Goal: Information Seeking & Learning: Learn about a topic

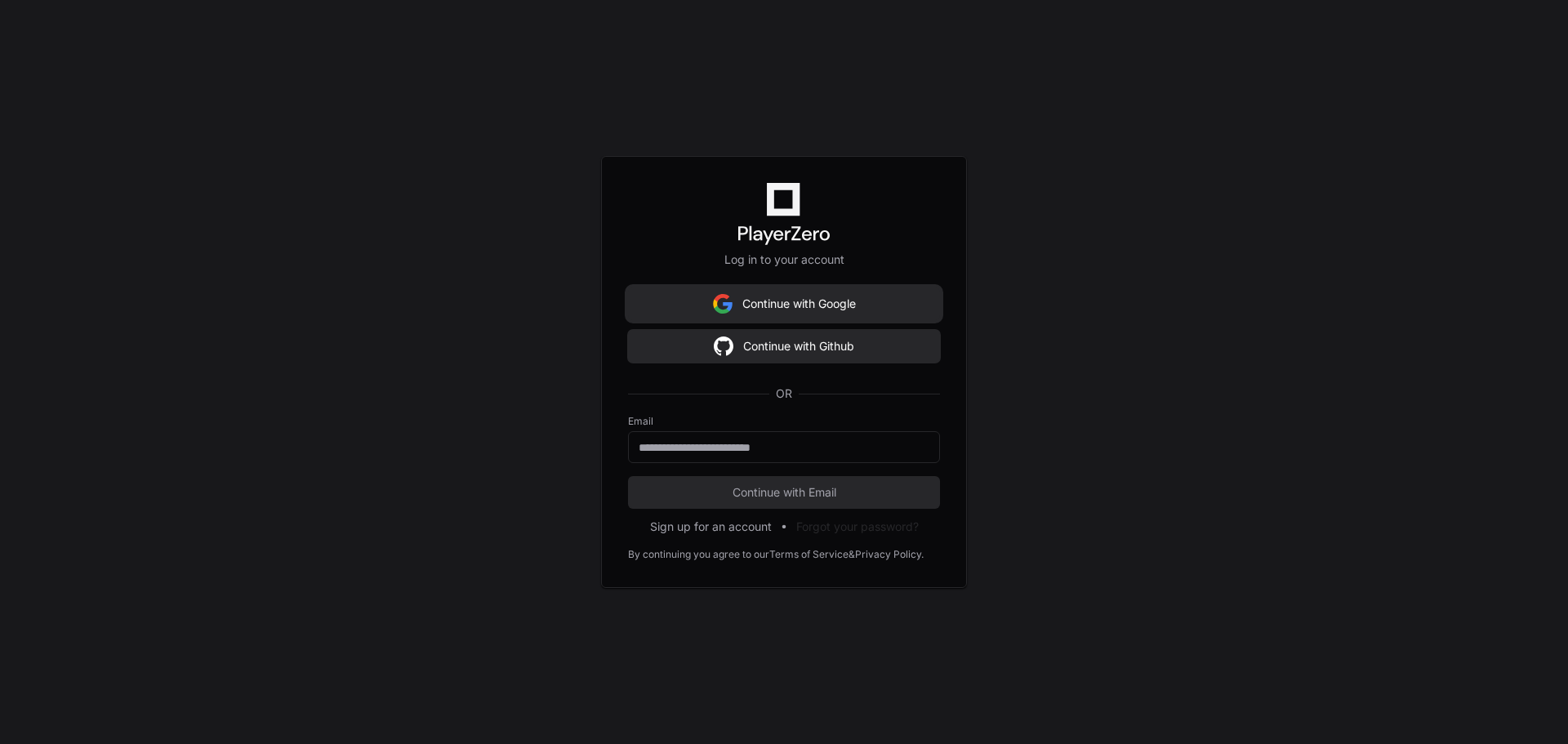
click at [791, 307] on button "Continue with Google" at bounding box center [784, 304] width 312 height 32
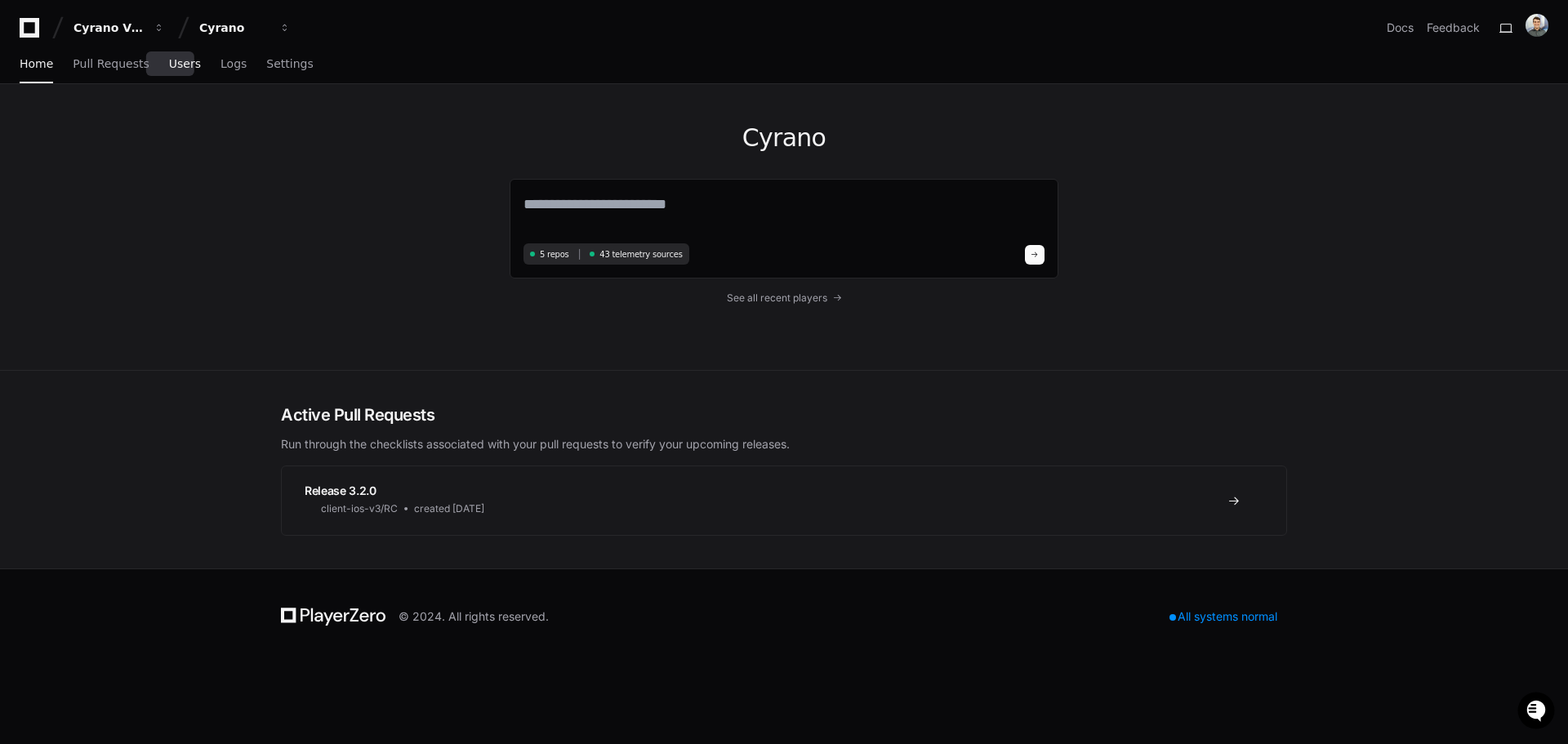
click at [181, 65] on span "Users" at bounding box center [185, 64] width 32 height 10
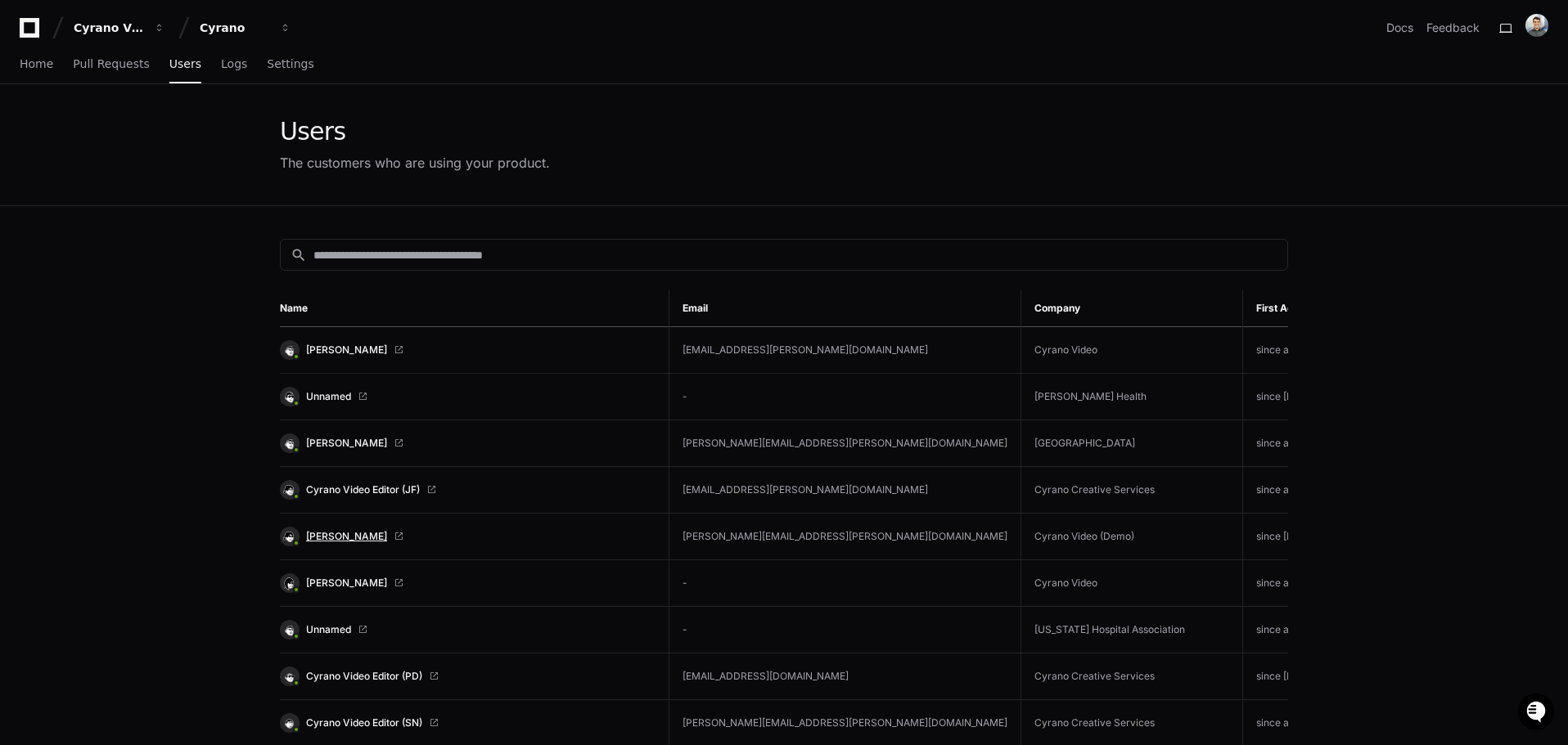
click at [348, 536] on span "[PERSON_NAME]" at bounding box center [347, 536] width 81 height 13
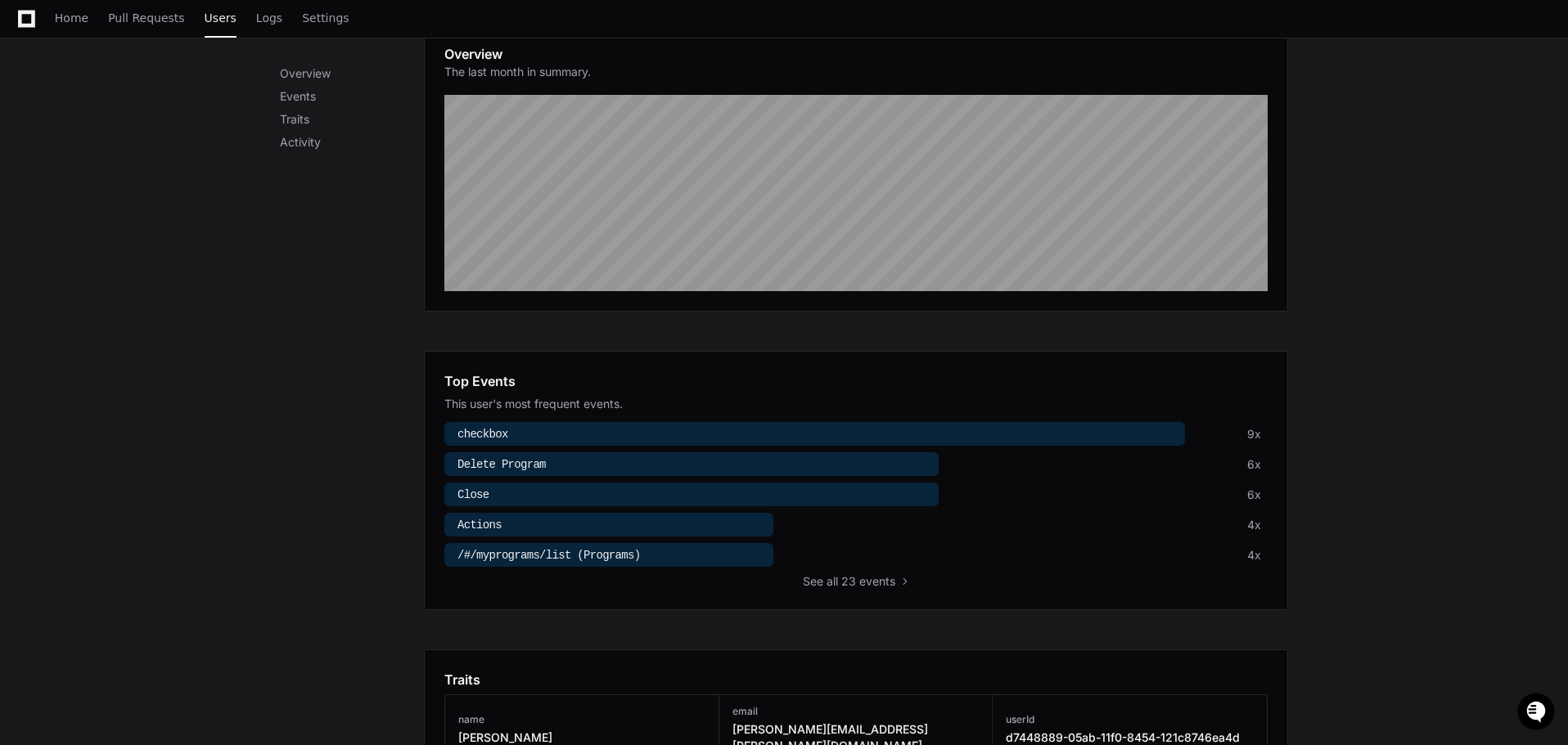
scroll to position [327, 0]
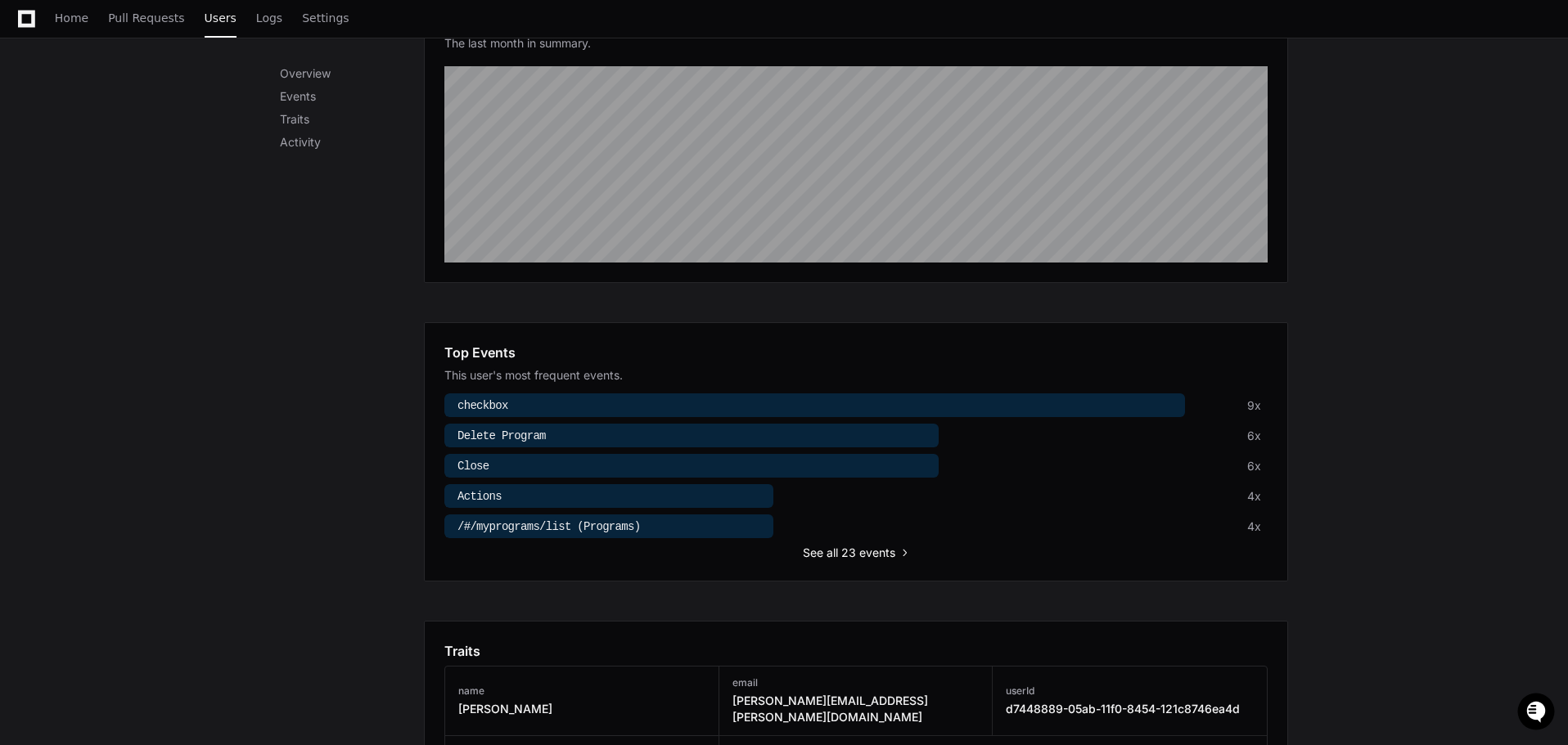
click at [829, 552] on span "all 23 events" at bounding box center [860, 553] width 69 height 16
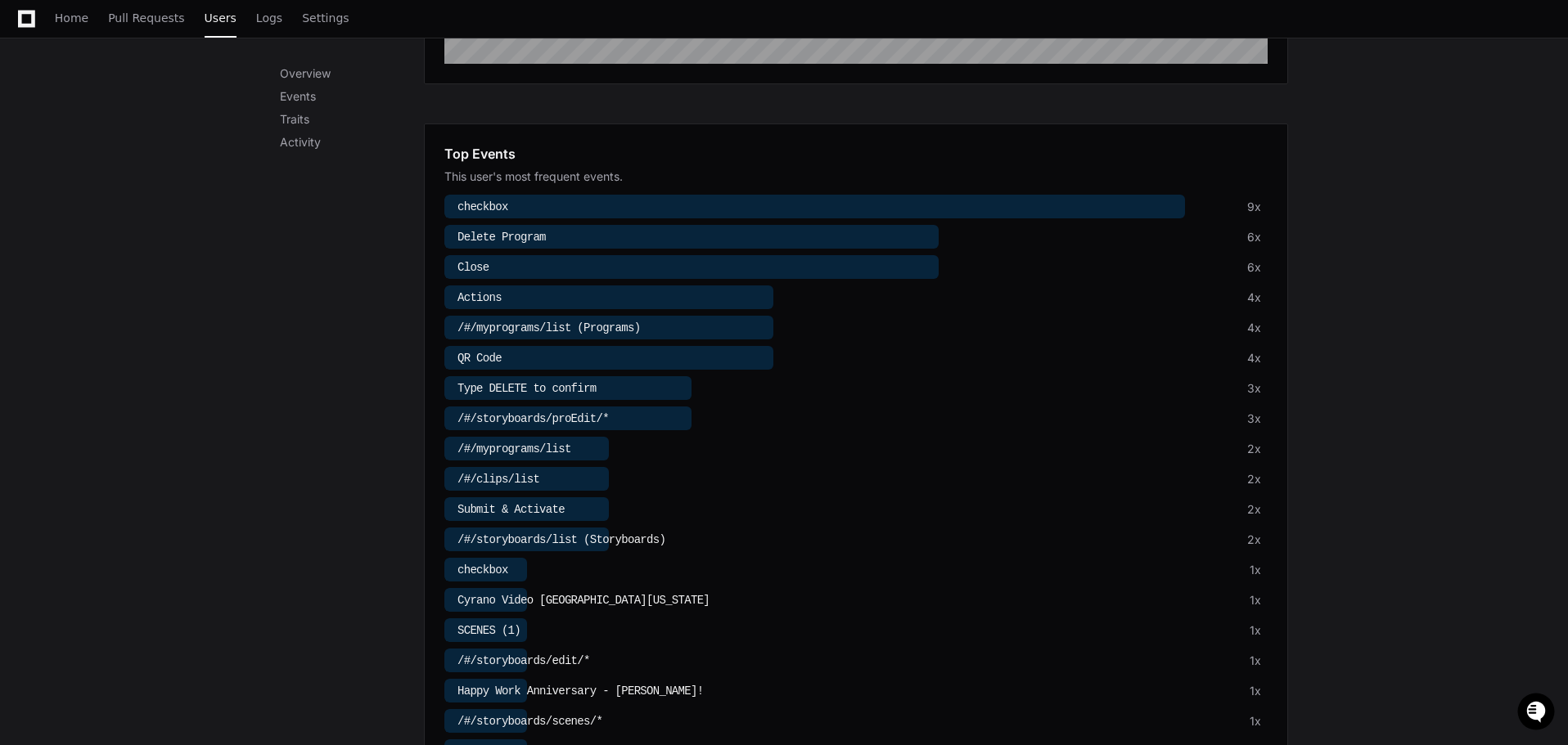
scroll to position [497, 0]
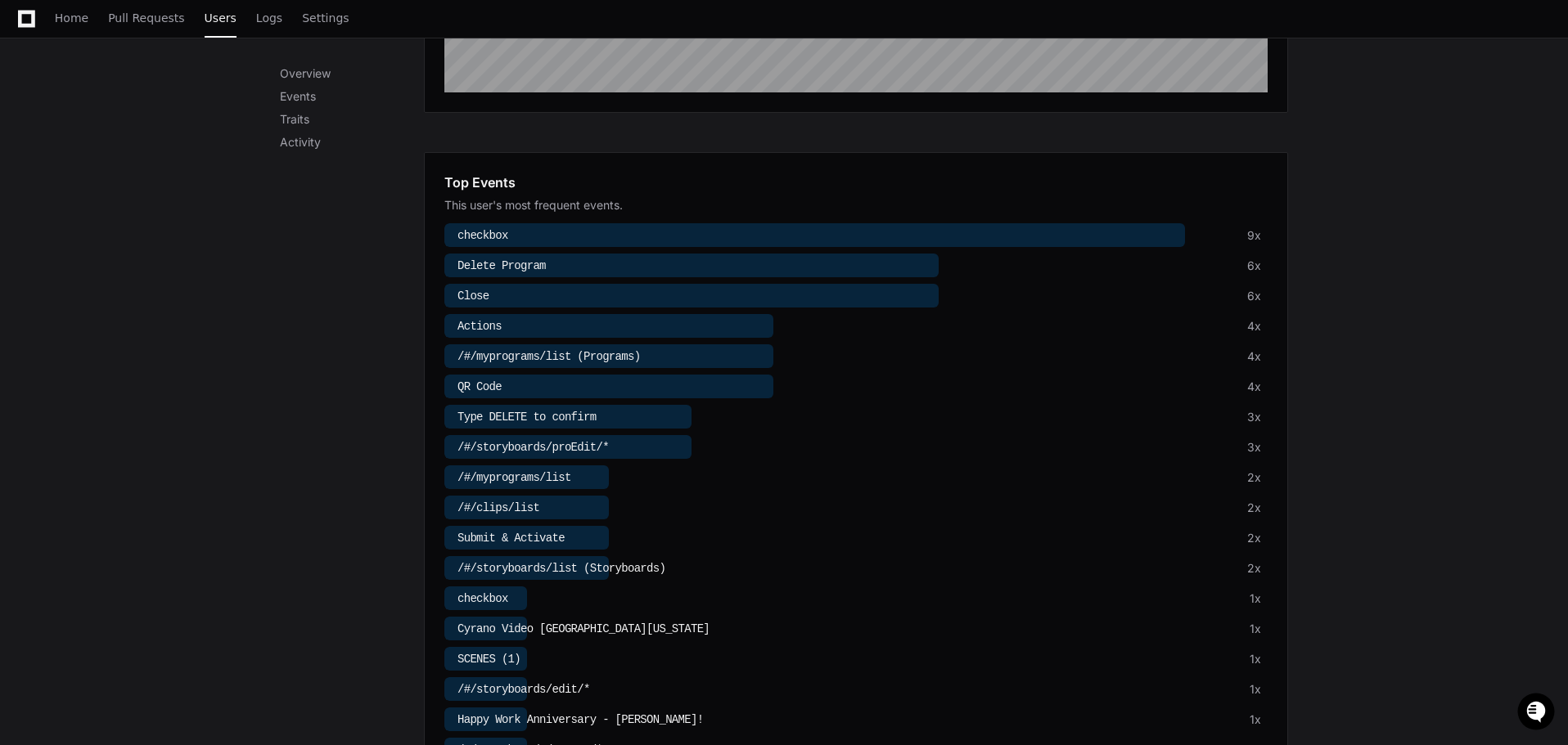
click at [710, 330] on div at bounding box center [609, 326] width 329 height 23
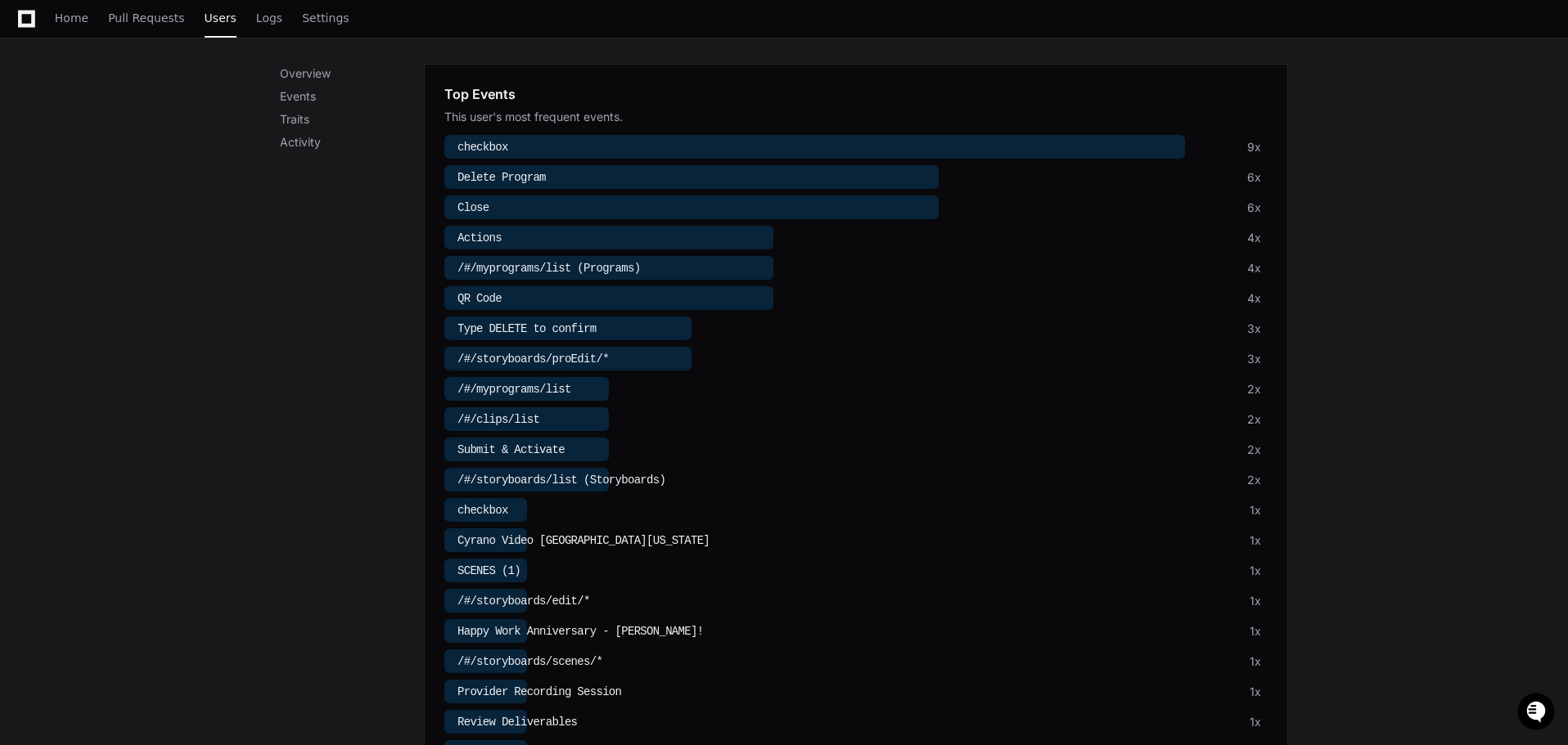
click at [676, 147] on div at bounding box center [815, 146] width 741 height 23
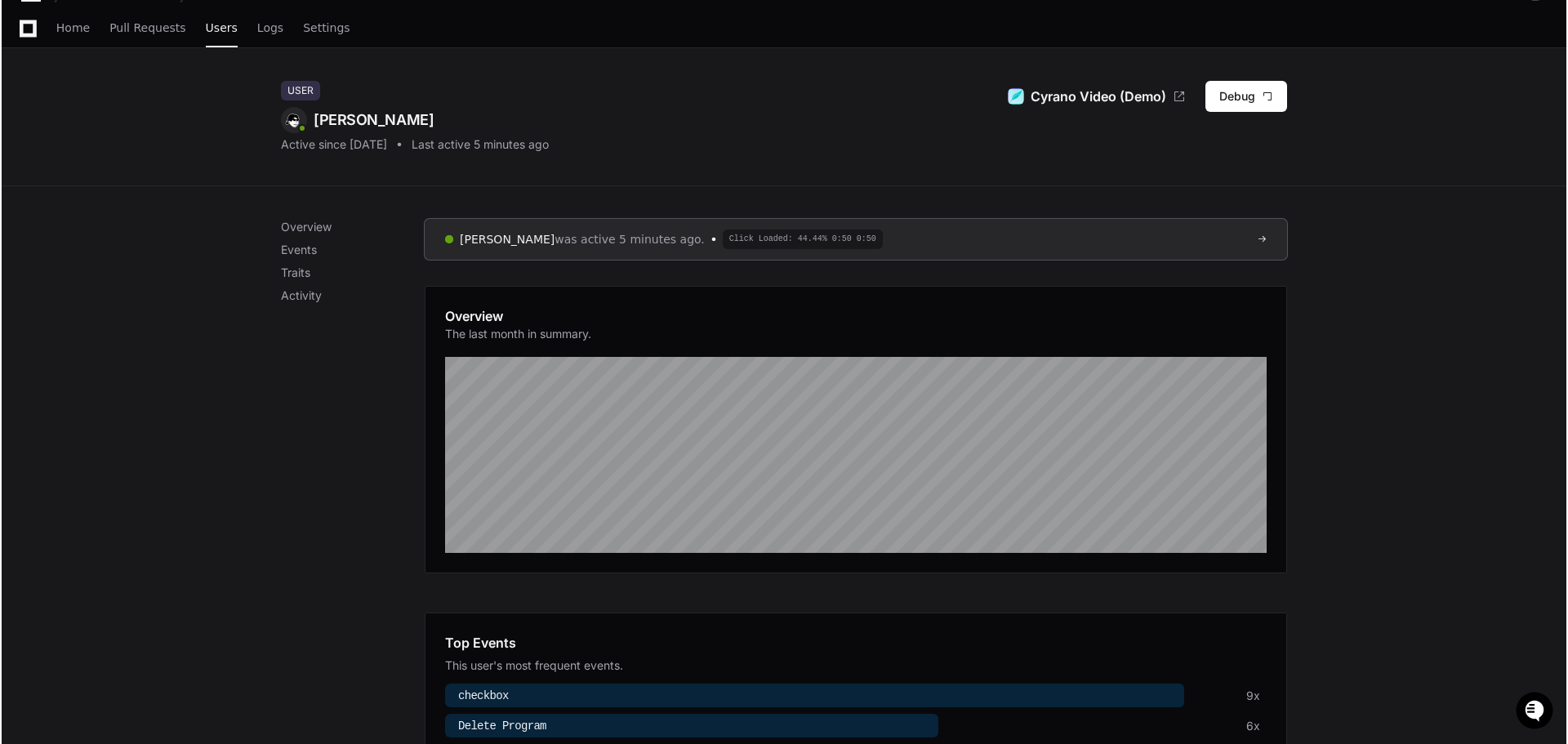
scroll to position [0, 0]
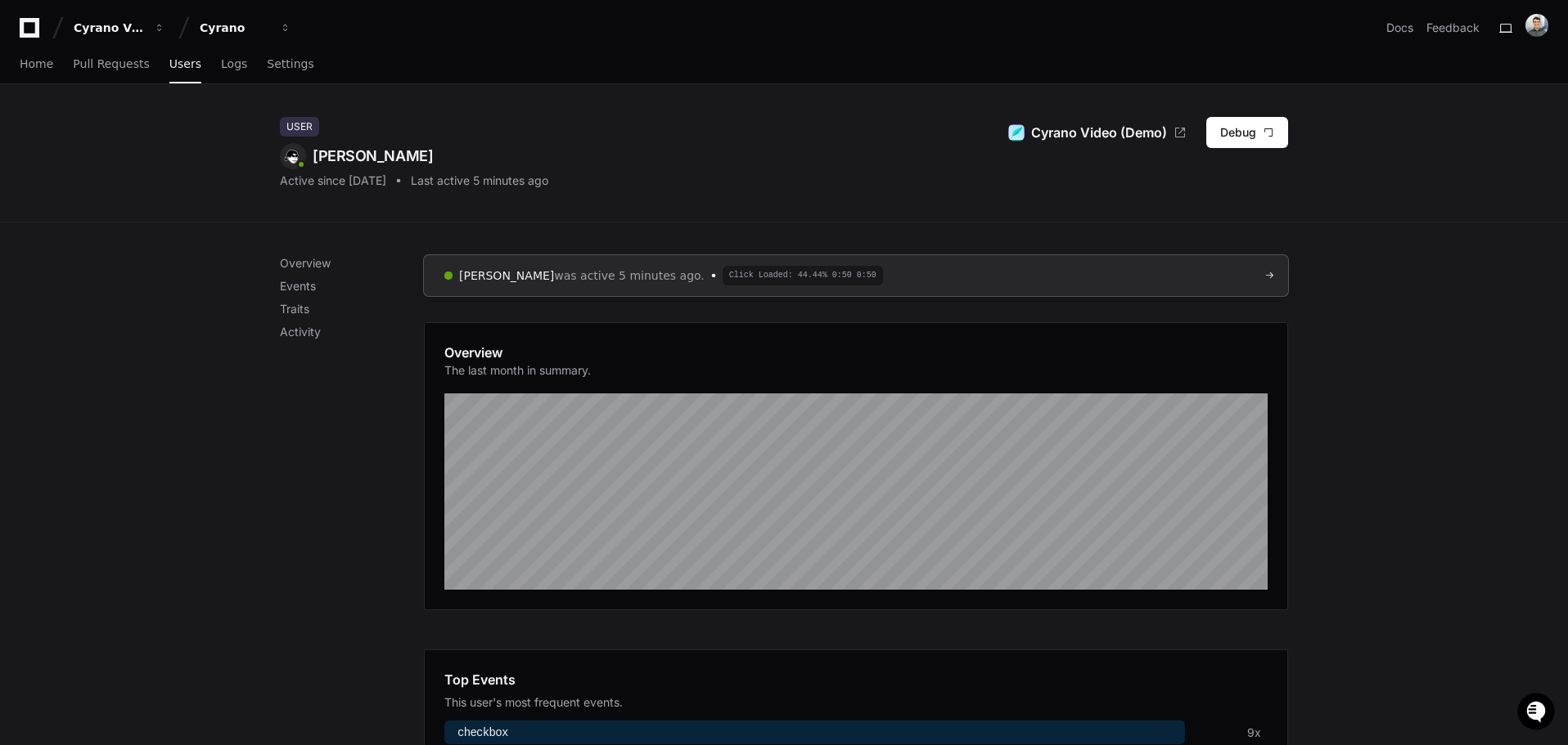
click at [1239, 276] on link "[PERSON_NAME] was active 5 minutes ago. Click Loaded: 44.44% 0:50 0:50" at bounding box center [856, 276] width 864 height 41
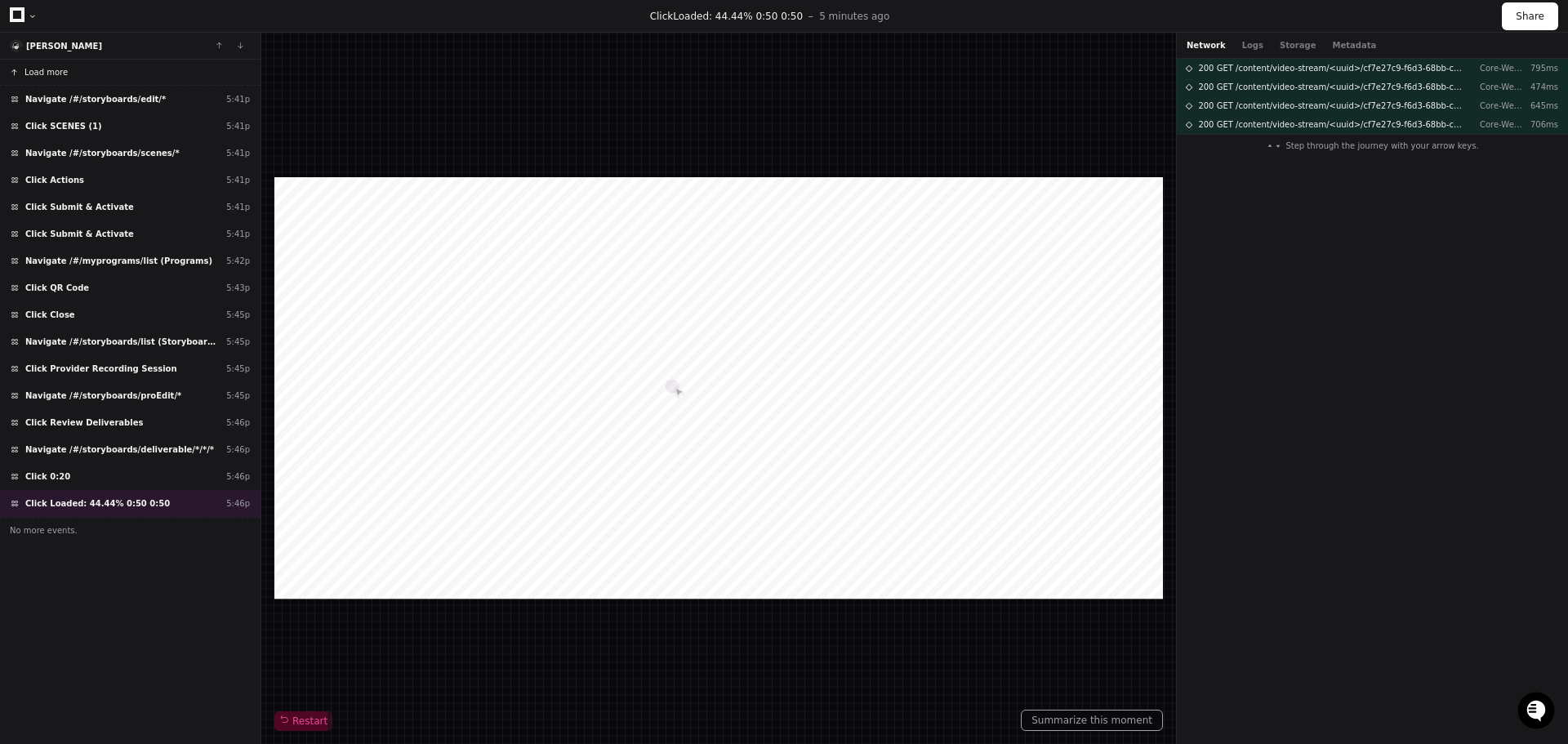
click at [51, 77] on span "Load more" at bounding box center [46, 73] width 43 height 13
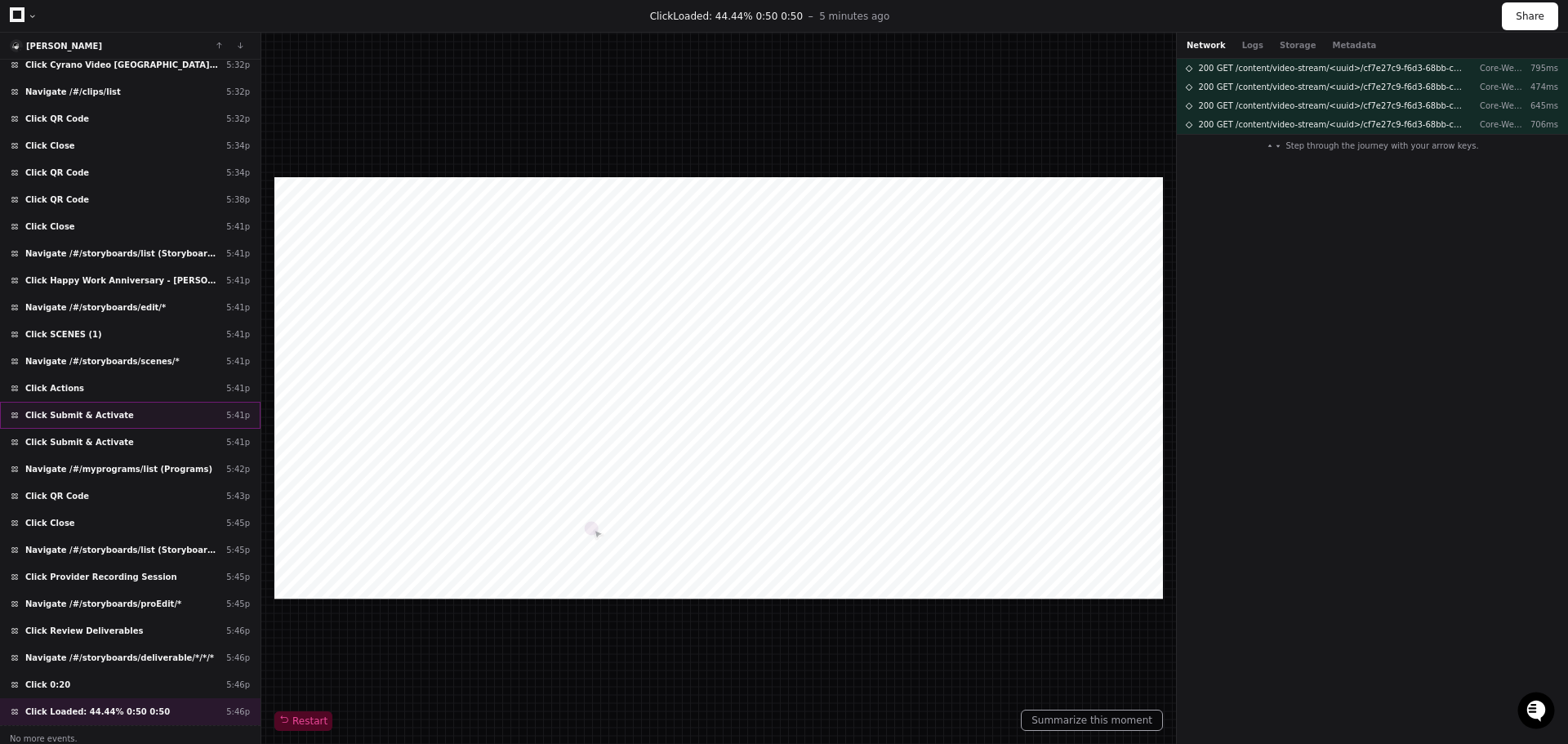
scroll to position [203, 0]
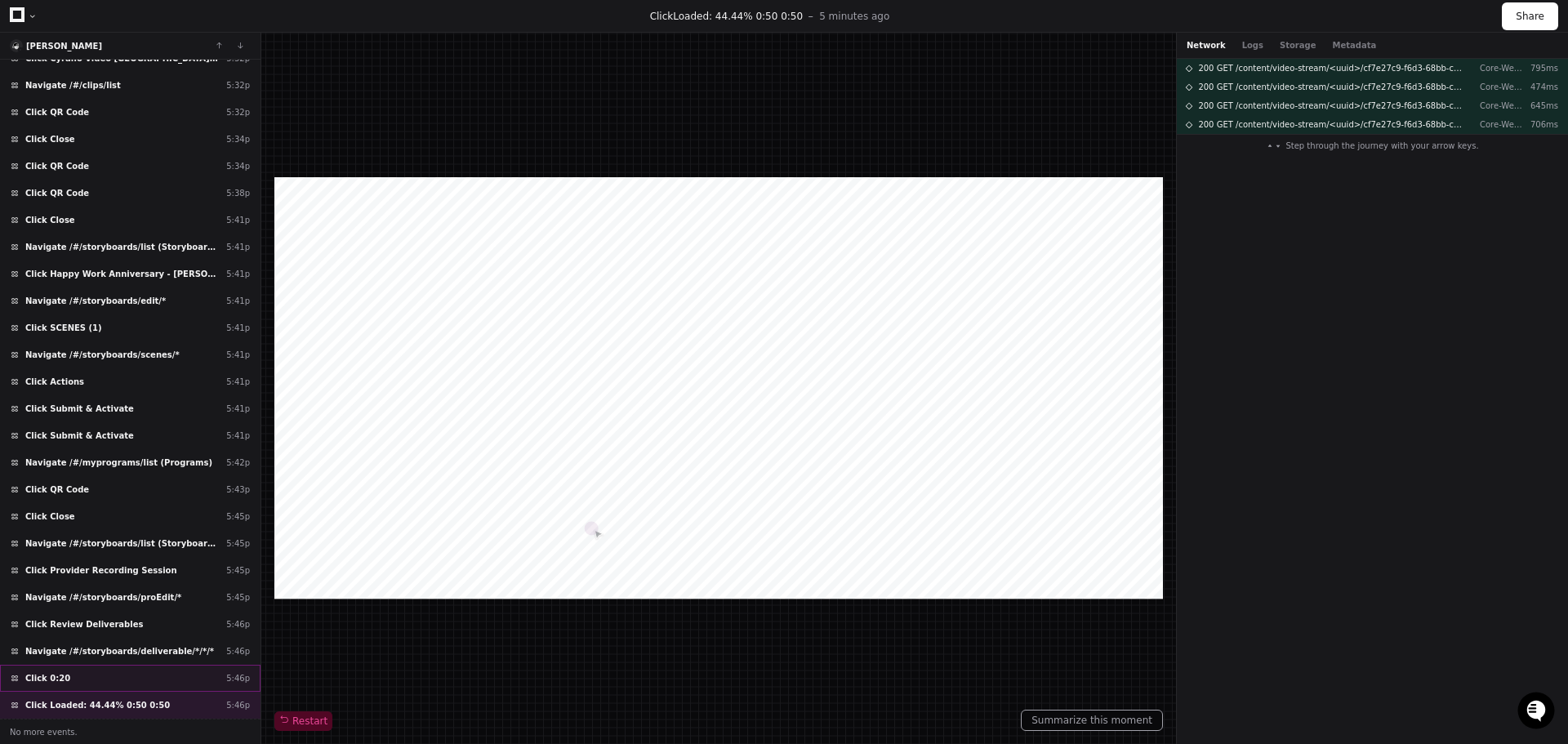
click at [119, 678] on div "Click 0:20 5:46p" at bounding box center [130, 679] width 261 height 27
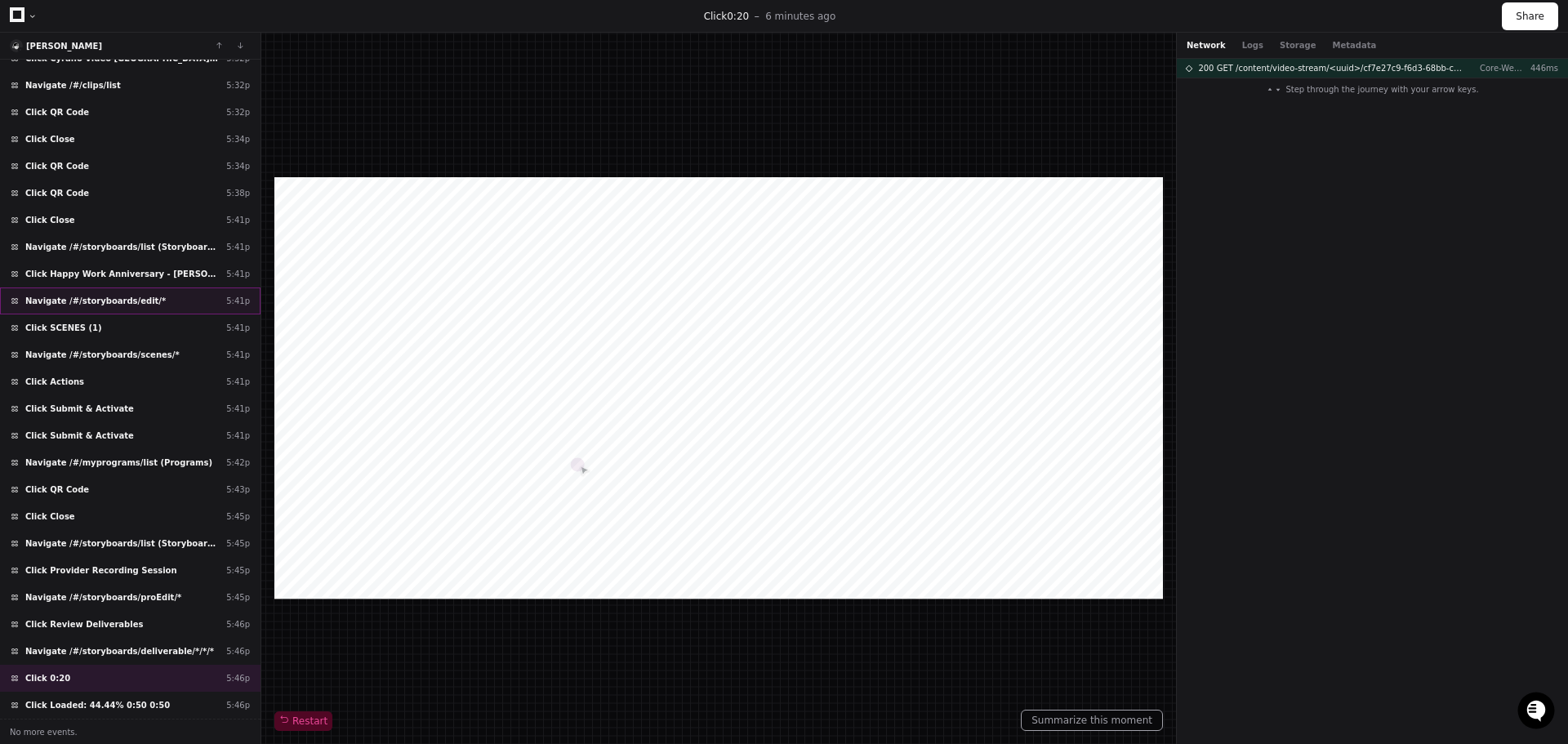
click at [125, 307] on span "Navigate /#/storyboards/edit/*" at bounding box center [95, 301] width 141 height 13
